Goal: Navigation & Orientation: Find specific page/section

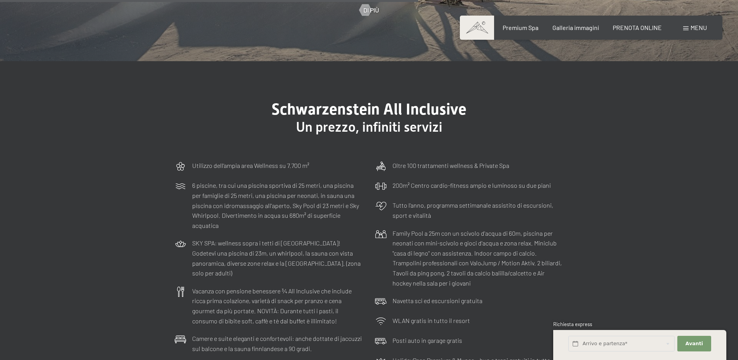
scroll to position [2335, 0]
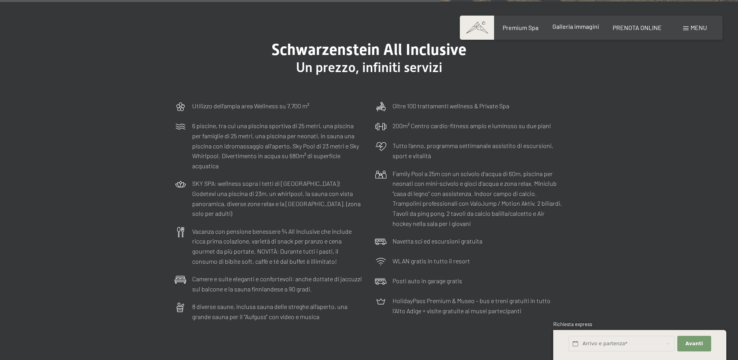
click at [561, 25] on span "Galleria immagini" at bounding box center [576, 26] width 47 height 7
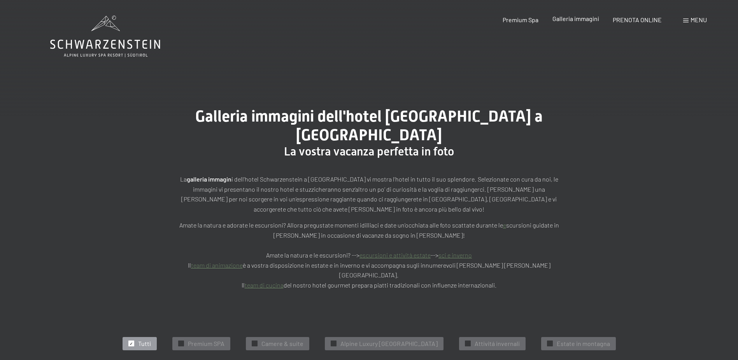
click at [584, 21] on span "Galleria immagini" at bounding box center [576, 18] width 47 height 7
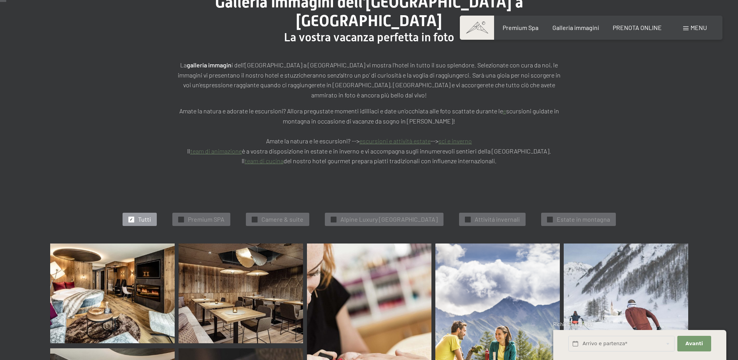
scroll to position [117, 0]
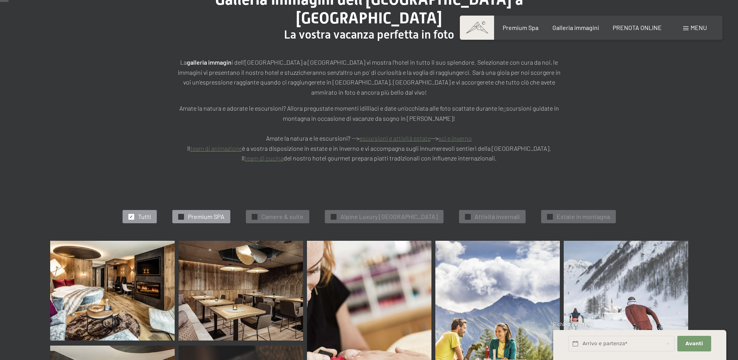
click at [207, 212] on span "Premium SPA" at bounding box center [206, 216] width 37 height 9
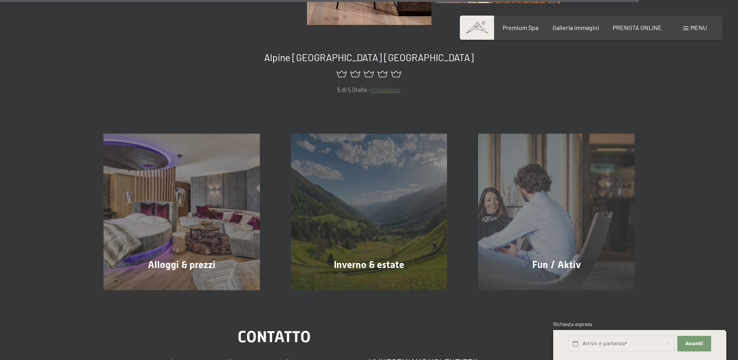
scroll to position [1442, 0]
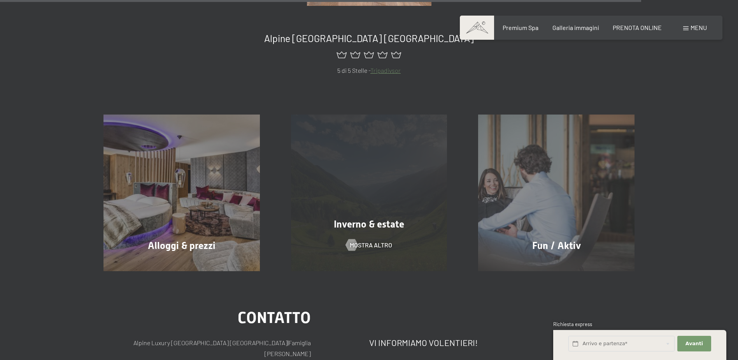
click at [414, 196] on div "Inverno & estate mostra altro" at bounding box center [370, 192] width 188 height 156
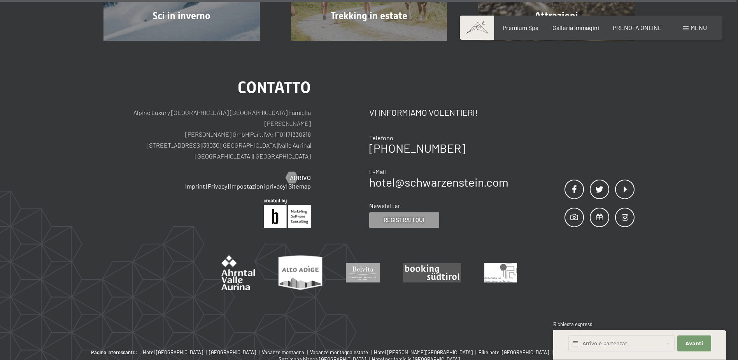
scroll to position [2772, 0]
